Goal: Task Accomplishment & Management: Use online tool/utility

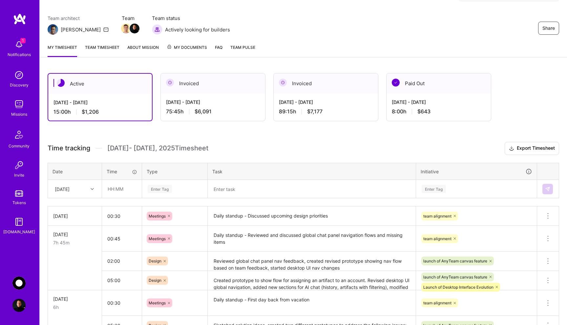
scroll to position [49, 0]
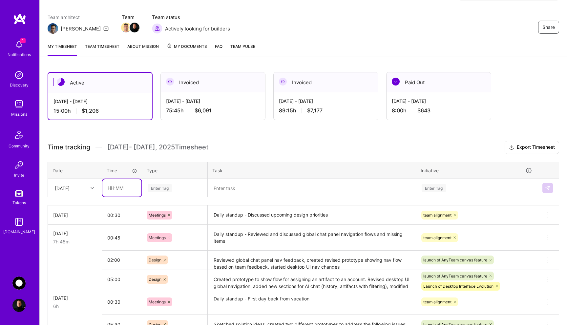
click at [120, 189] on input "text" at bounding box center [121, 187] width 39 height 17
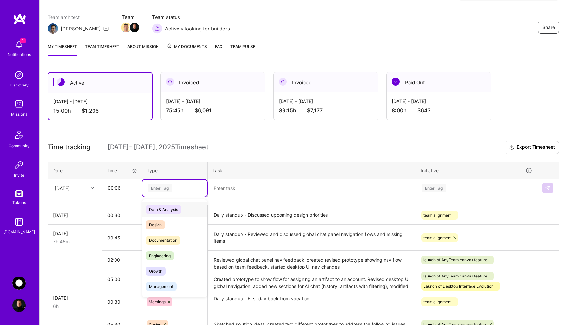
click at [168, 188] on div "Enter Tag" at bounding box center [160, 188] width 24 height 10
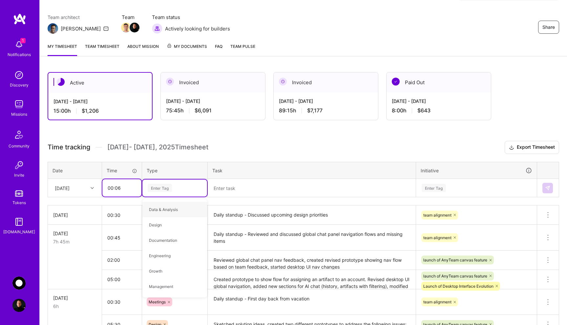
click at [123, 186] on input "00:06" at bounding box center [121, 187] width 39 height 17
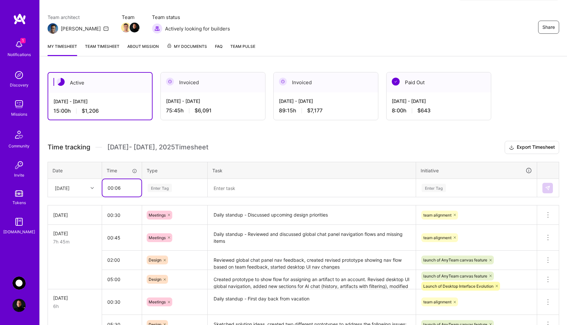
click at [123, 186] on input "00:06" at bounding box center [121, 187] width 39 height 17
click at [121, 187] on input ".2" at bounding box center [121, 187] width 39 height 17
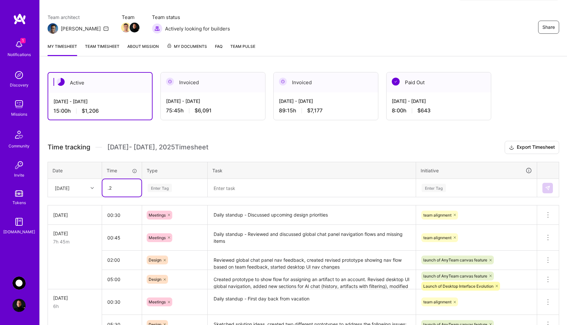
click at [121, 187] on input ".2" at bounding box center [121, 187] width 39 height 17
click at [123, 187] on input ".2" at bounding box center [121, 187] width 39 height 17
click at [152, 186] on div "Enter Tag" at bounding box center [160, 188] width 24 height 10
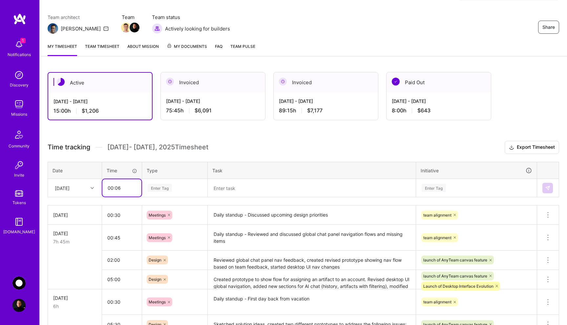
click at [128, 189] on input "00:06" at bounding box center [121, 187] width 39 height 17
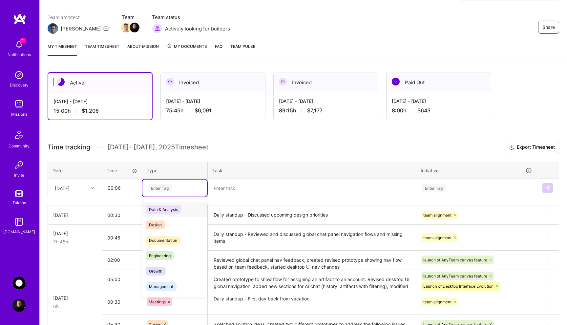
click at [176, 189] on div "Enter Tag" at bounding box center [174, 188] width 55 height 8
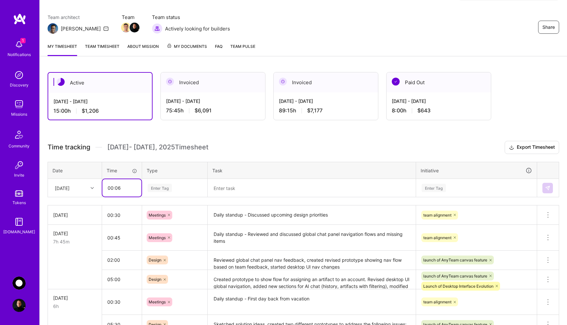
click at [131, 187] on input "00:06" at bounding box center [121, 187] width 39 height 17
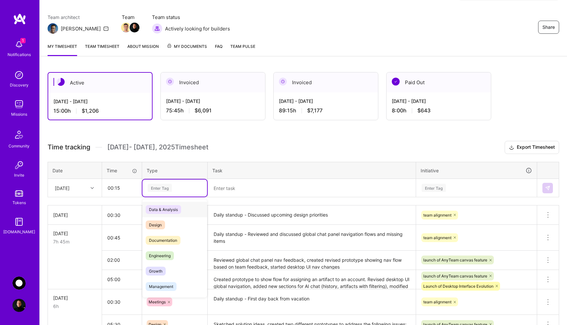
click at [183, 188] on div "Enter Tag" at bounding box center [174, 188] width 55 height 8
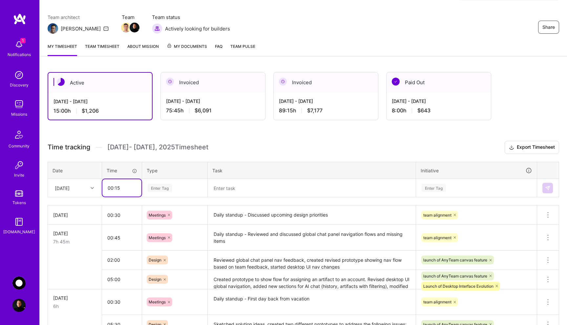
click at [123, 188] on input "00:15" at bounding box center [121, 187] width 39 height 17
type input "00:12"
click at [170, 188] on div "Enter Tag" at bounding box center [160, 188] width 24 height 10
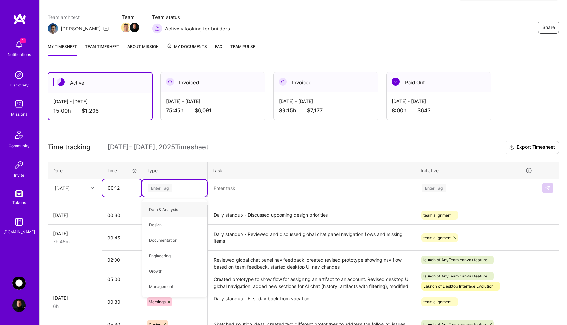
click at [129, 188] on input "00:12" at bounding box center [121, 187] width 39 height 17
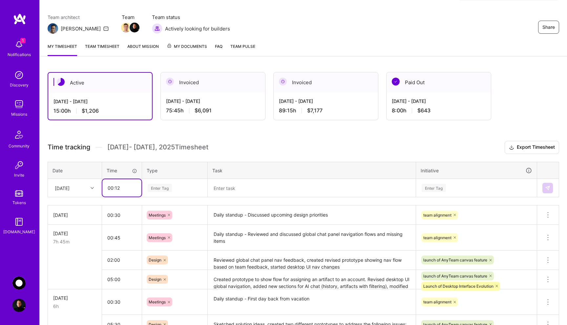
click at [129, 188] on input "00:12" at bounding box center [121, 187] width 39 height 17
click at [169, 187] on div "Enter Tag" at bounding box center [160, 188] width 24 height 10
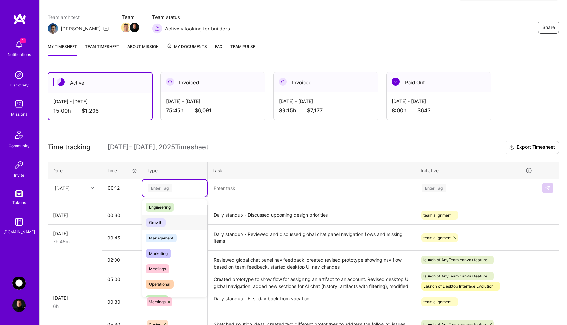
scroll to position [52, 0]
click at [169, 264] on span "Meetings" at bounding box center [158, 266] width 24 height 9
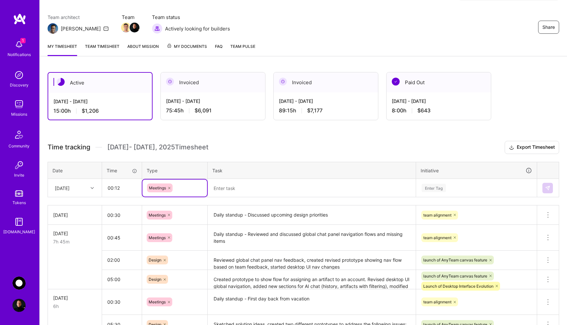
click at [230, 195] on textarea at bounding box center [311, 188] width 207 height 17
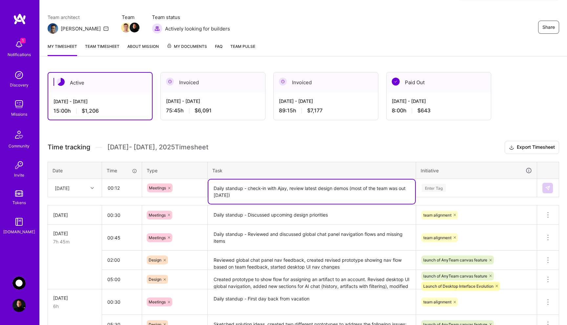
type textarea "Daily standup - check-in with Ajay, review latest design demos (most of the tea…"
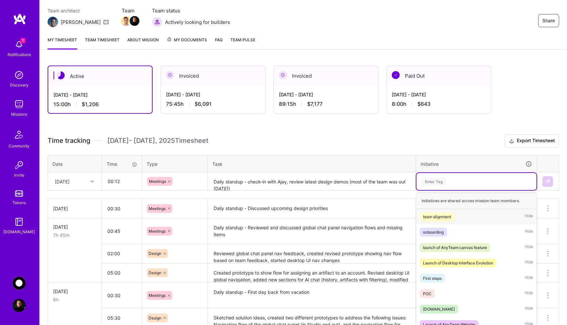
click at [448, 188] on div "Enter Tag" at bounding box center [476, 181] width 120 height 17
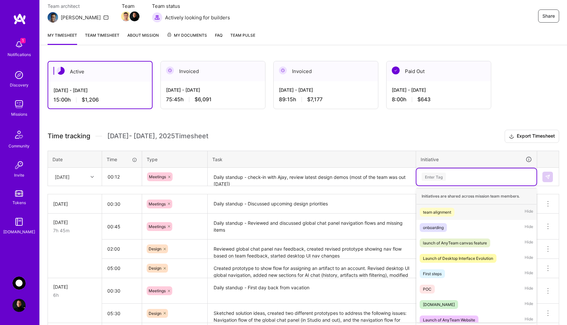
click at [449, 215] on div "team alignment" at bounding box center [437, 212] width 28 height 7
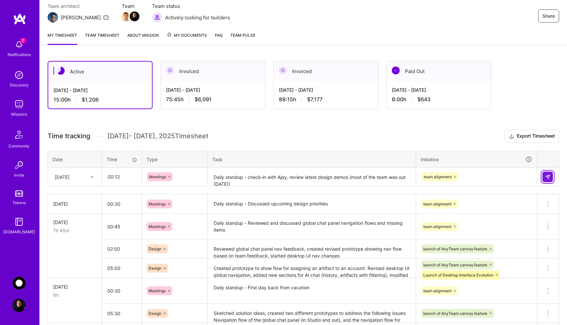
click at [544, 175] on button at bounding box center [547, 177] width 10 height 10
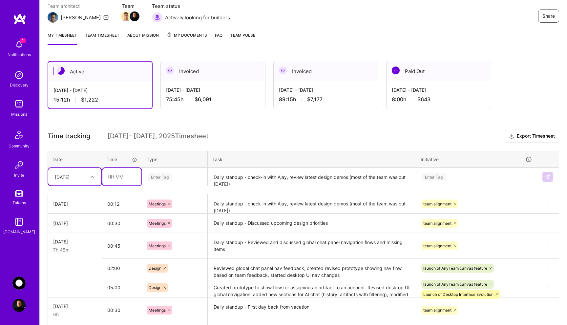
click at [115, 177] on input "text" at bounding box center [121, 176] width 39 height 17
type input "02:45"
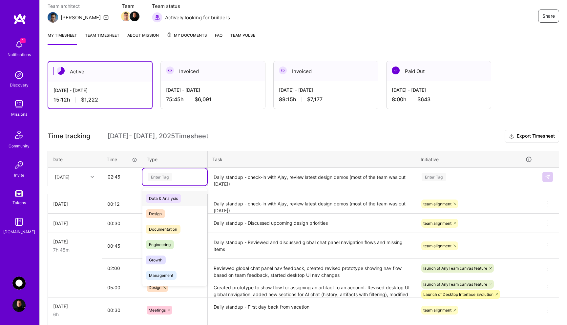
click at [173, 179] on div "Enter Tag" at bounding box center [174, 177] width 55 height 8
click at [174, 211] on div "Design" at bounding box center [174, 213] width 65 height 15
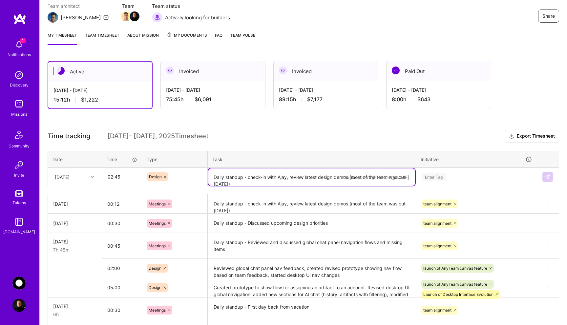
click at [233, 176] on textarea "Daily standup - check-in with Ajay, review latest design demos (most of the tea…" at bounding box center [311, 177] width 207 height 17
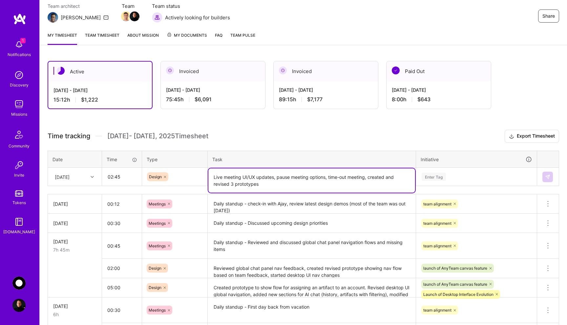
type textarea "Live meeting UI/UX updates, pause meeting options, time-out meeting, created an…"
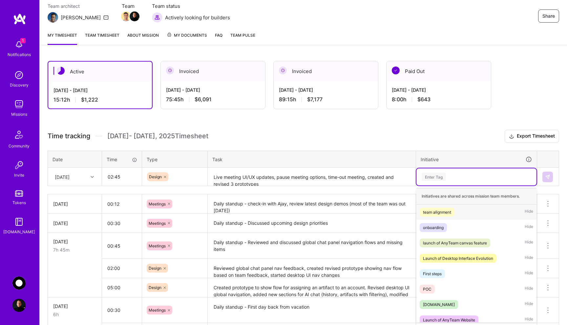
click at [445, 177] on div "Enter Tag" at bounding box center [434, 177] width 24 height 10
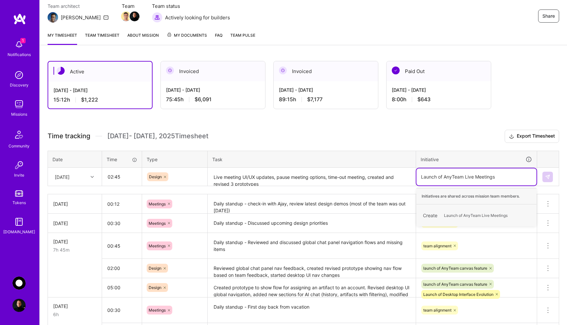
type input "Launch of AnyTeam Live Meeting"
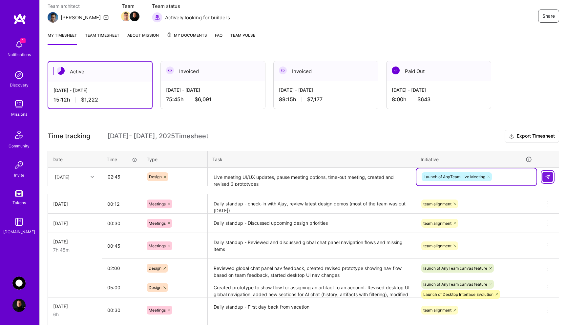
click at [551, 177] on button at bounding box center [547, 177] width 10 height 10
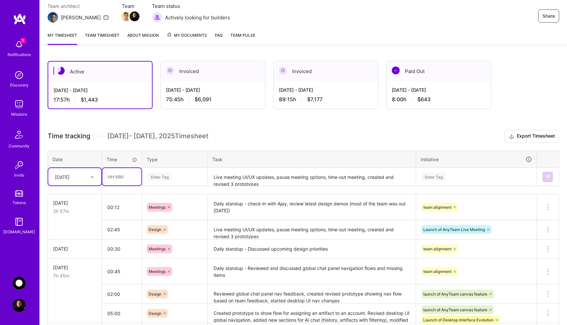
click at [117, 179] on input "text" at bounding box center [121, 176] width 39 height 17
type input "03:45"
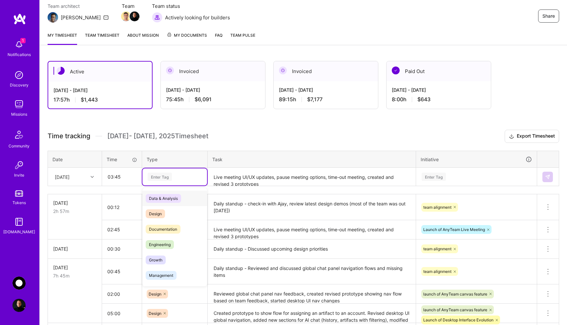
click at [167, 179] on div "Enter Tag" at bounding box center [160, 177] width 24 height 10
click at [169, 212] on div "Design" at bounding box center [174, 213] width 65 height 15
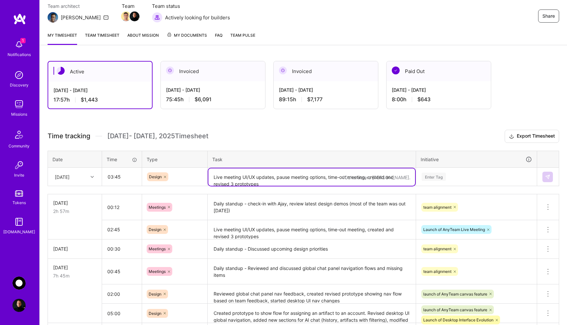
click at [231, 181] on textarea "Live meeting UI/UX updates, pause meeting options, time-out meeting, created an…" at bounding box center [311, 177] width 207 height 17
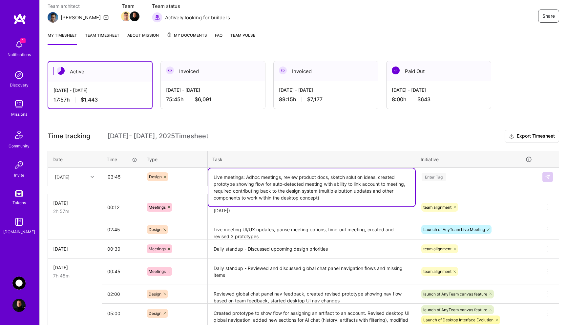
type textarea "Live meetings: Adhoc meetings, review product docs, sketch solution ideas, crea…"
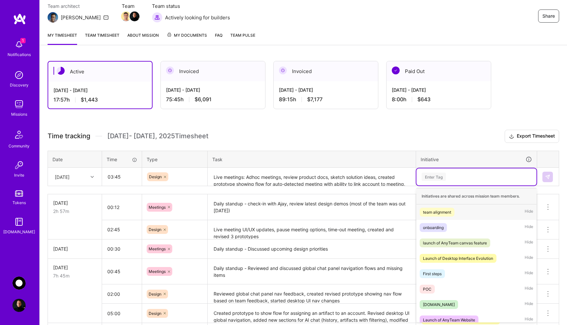
click at [443, 178] on div "Enter Tag" at bounding box center [434, 177] width 24 height 10
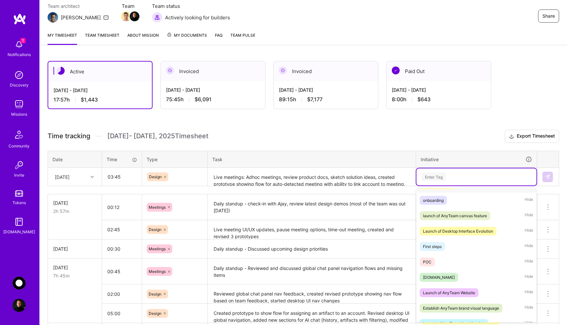
scroll to position [36, 0]
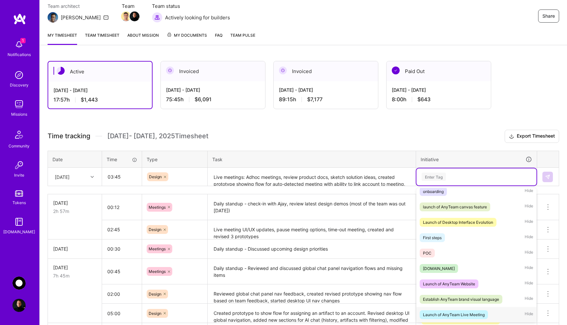
click at [462, 316] on div "Launch of AnyTeam Live Meeting" at bounding box center [454, 315] width 62 height 7
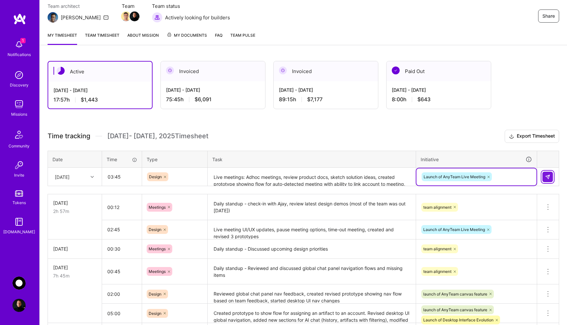
click at [546, 178] on img at bounding box center [547, 177] width 5 height 5
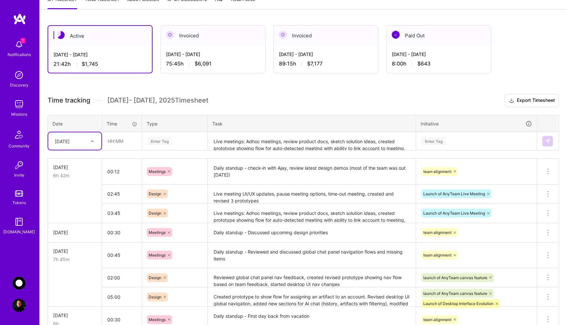
scroll to position [94, 0]
